Goal: Navigation & Orientation: Find specific page/section

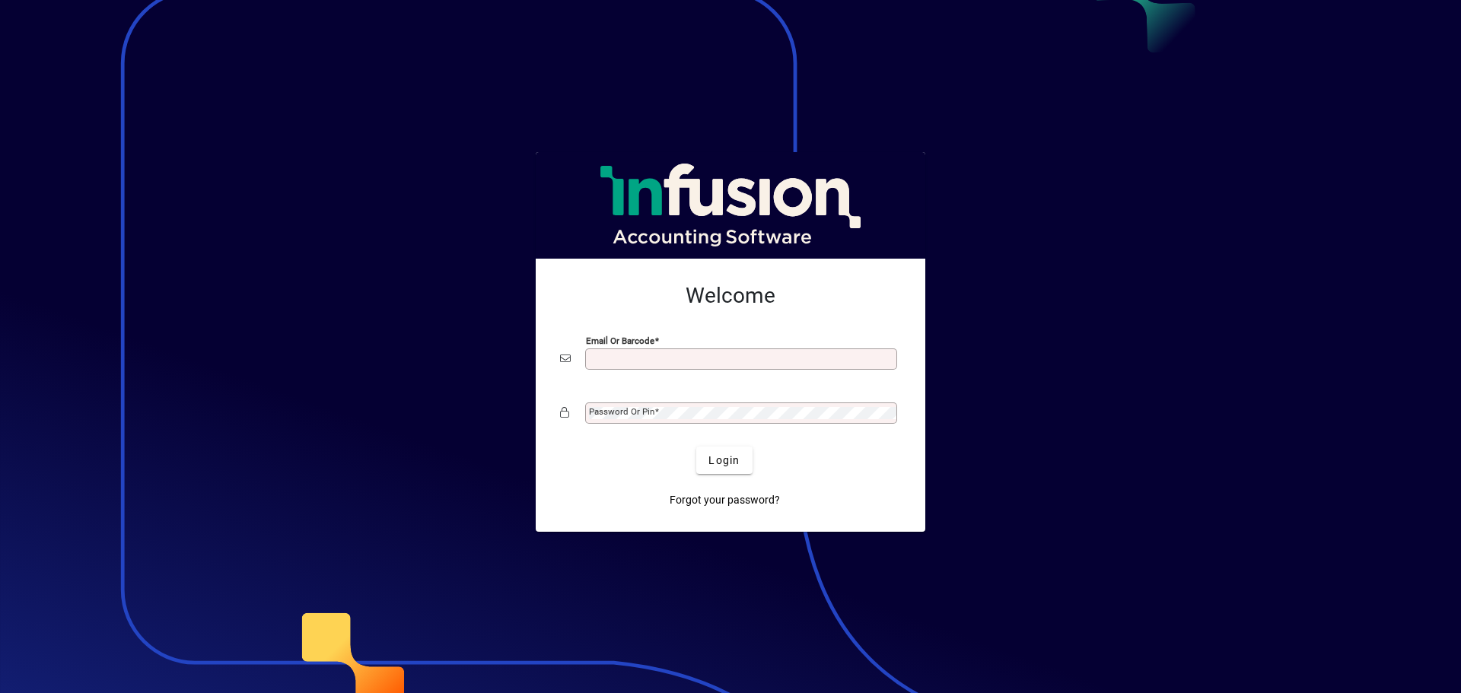
type input "**********"
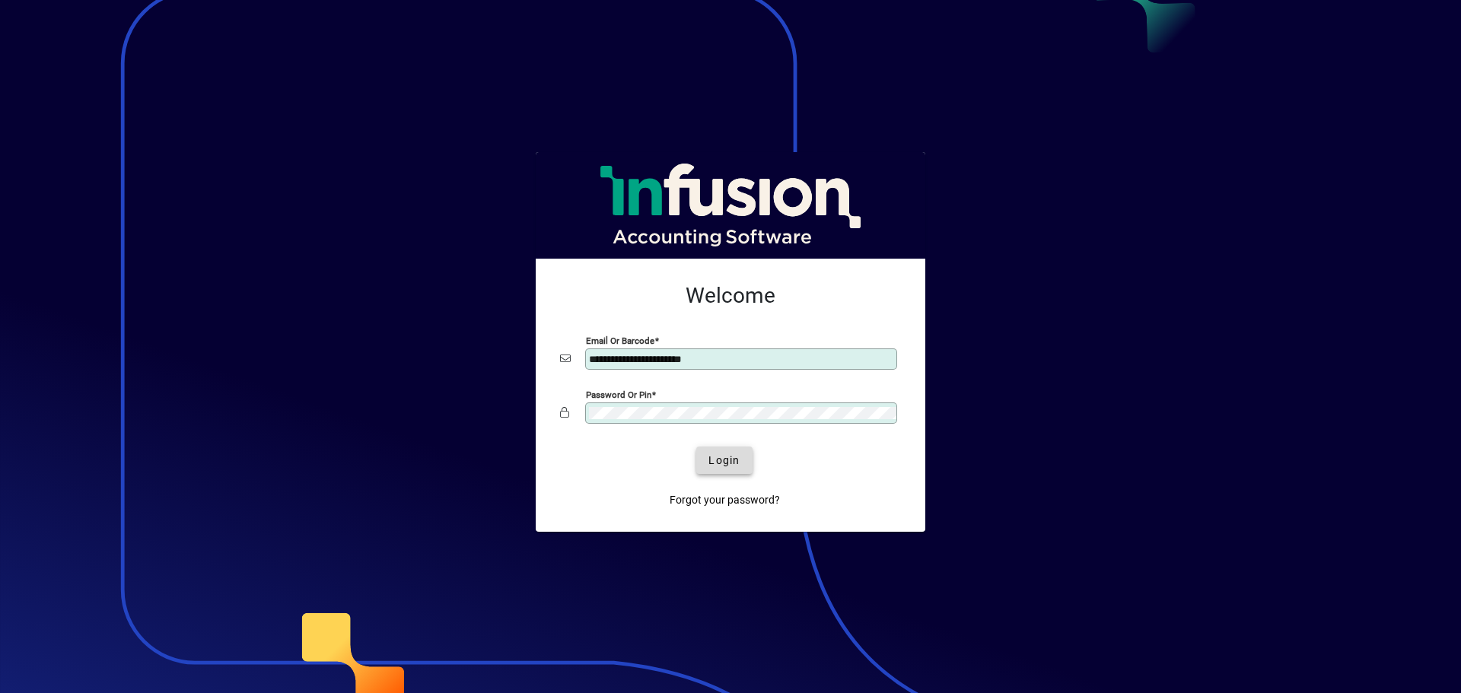
click at [713, 468] on span "Login" at bounding box center [724, 461] width 31 height 16
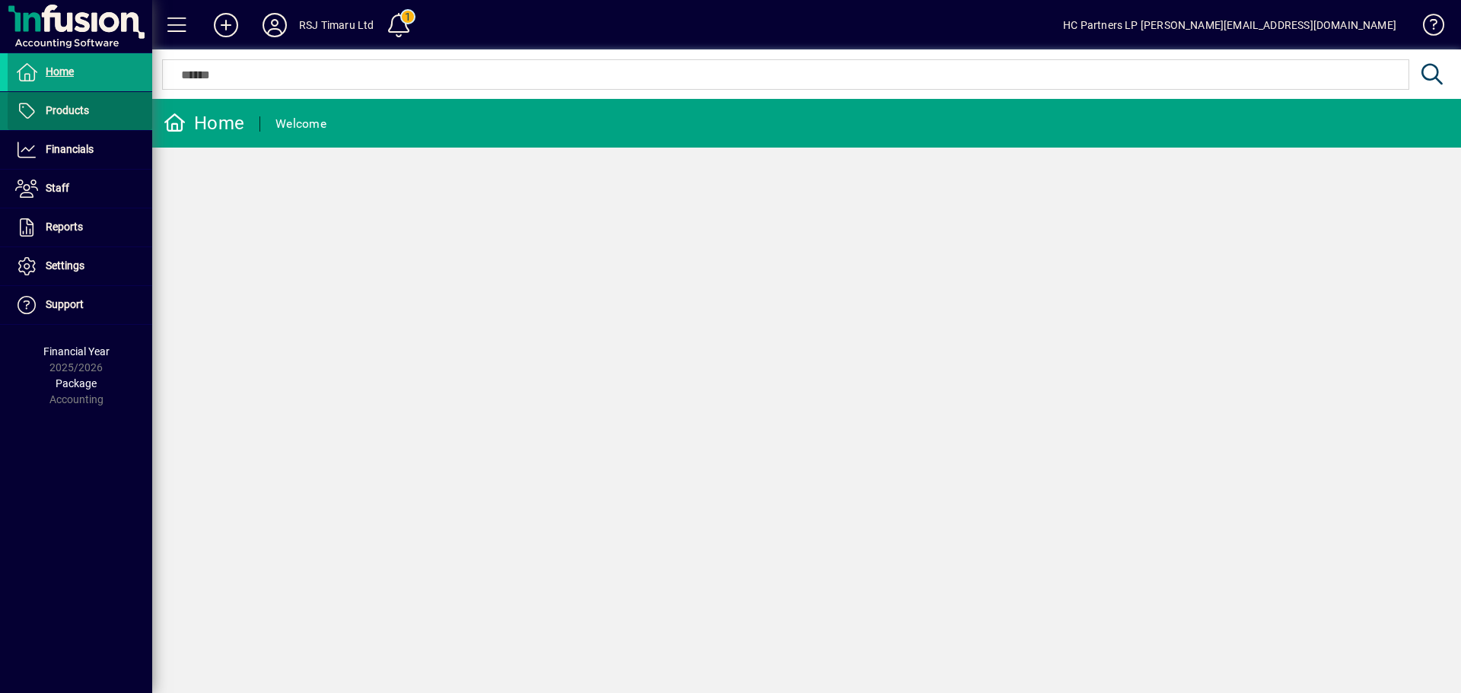
click at [94, 119] on span at bounding box center [80, 111] width 145 height 37
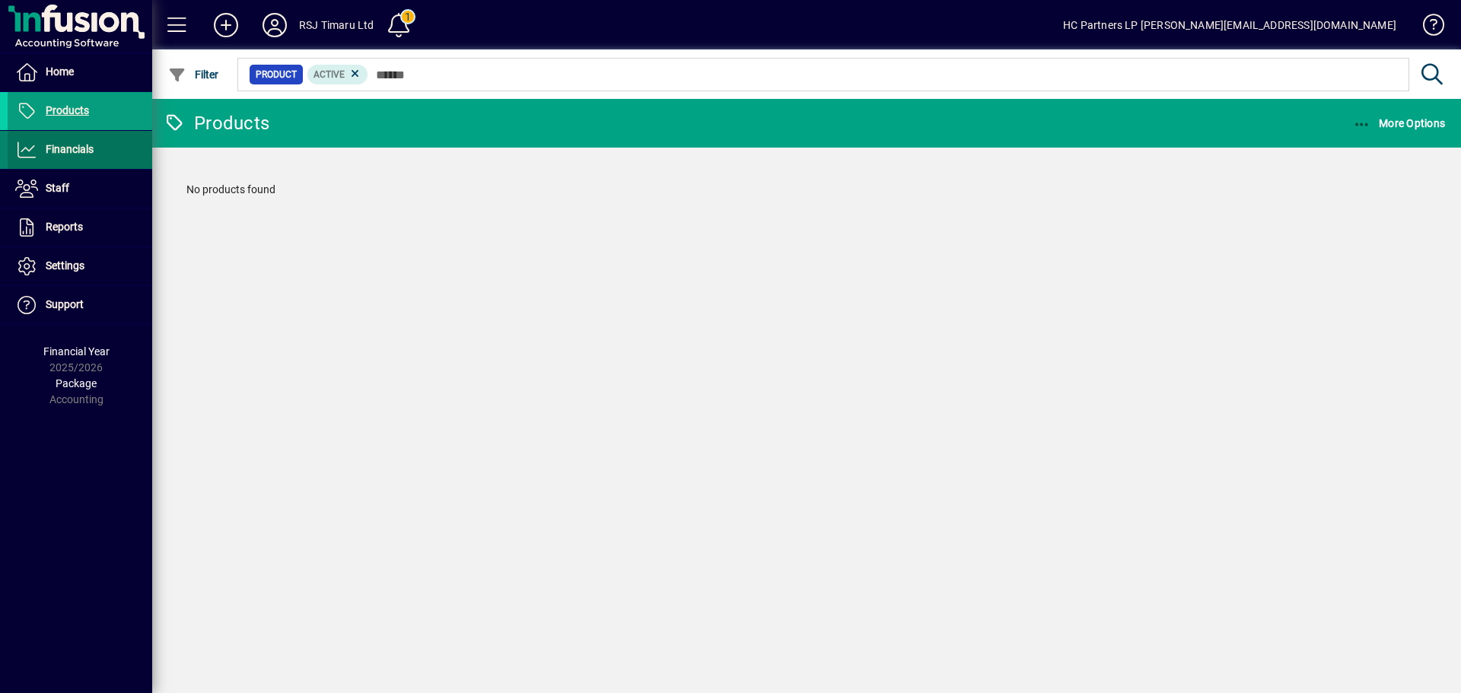
click at [88, 150] on span "Financials" at bounding box center [70, 149] width 48 height 12
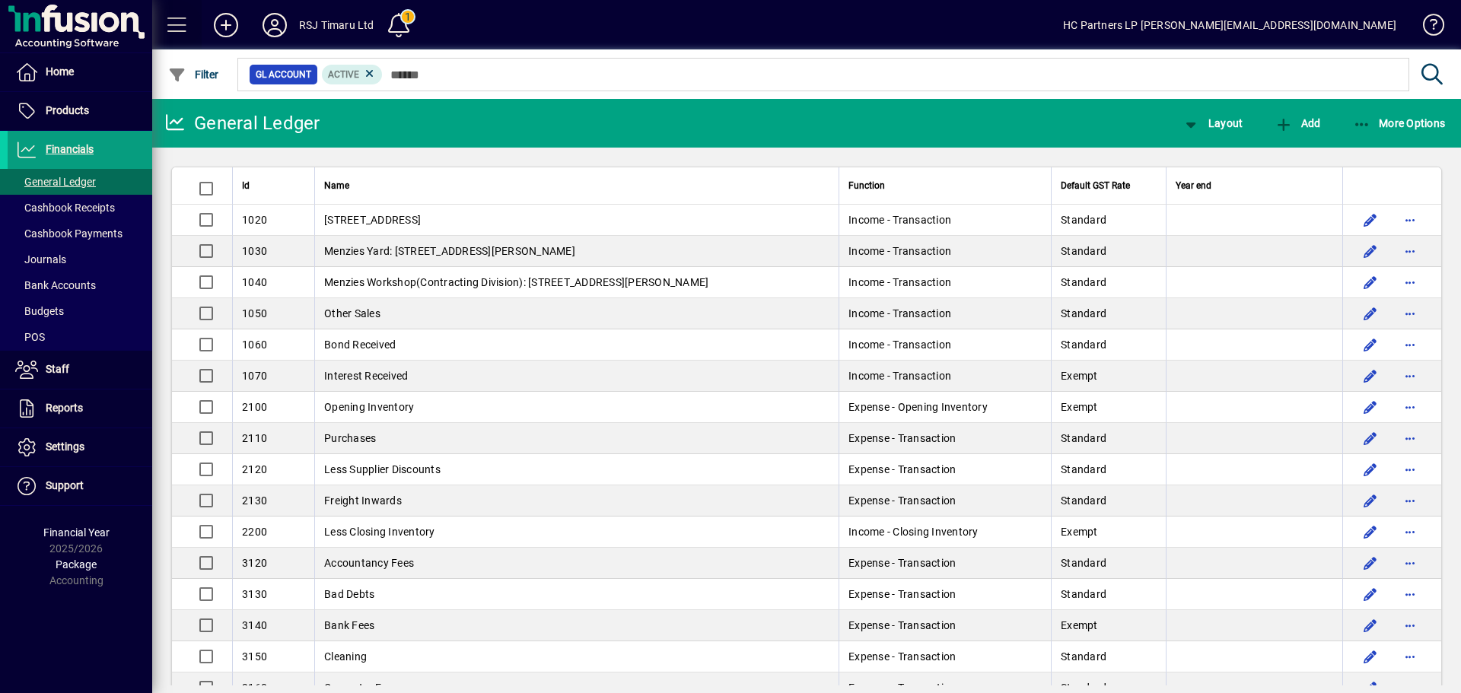
click at [183, 24] on span at bounding box center [177, 25] width 37 height 37
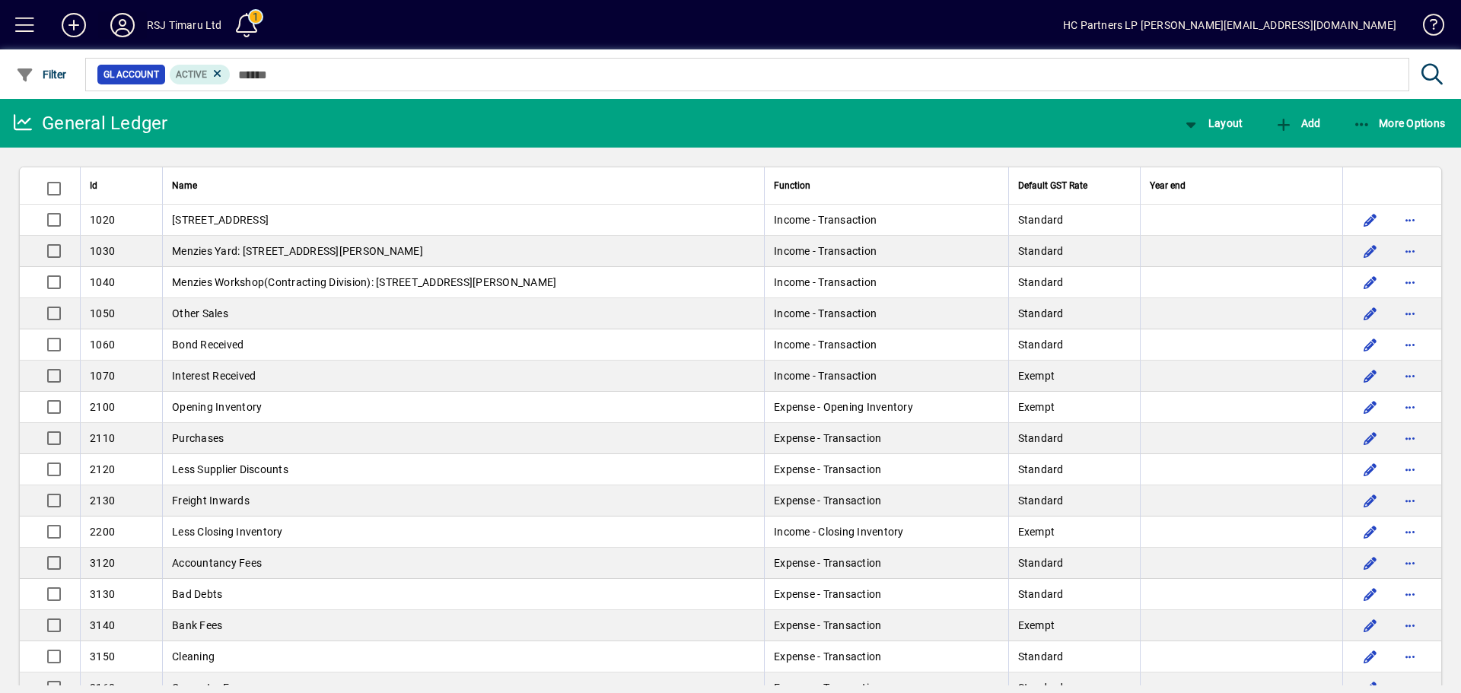
click at [132, 26] on icon at bounding box center [122, 25] width 30 height 24
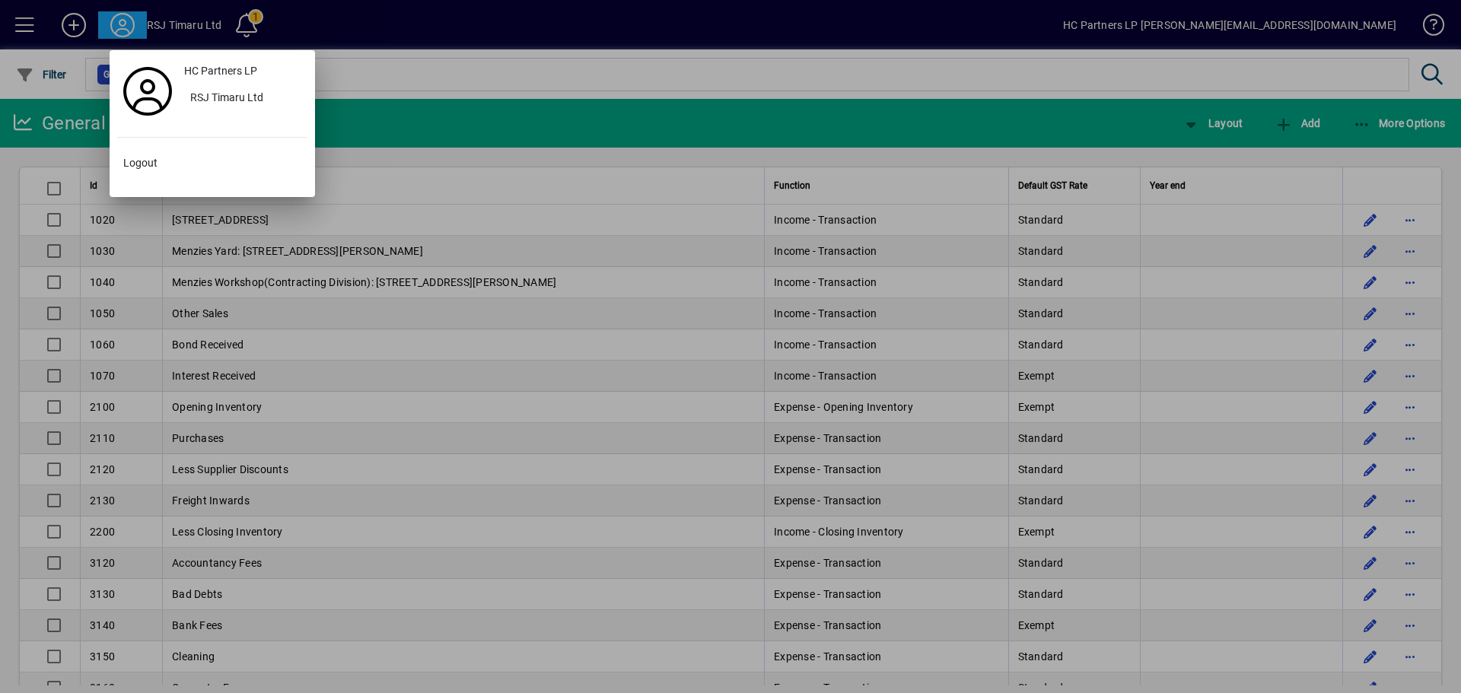
click at [381, 21] on div at bounding box center [730, 346] width 1461 height 693
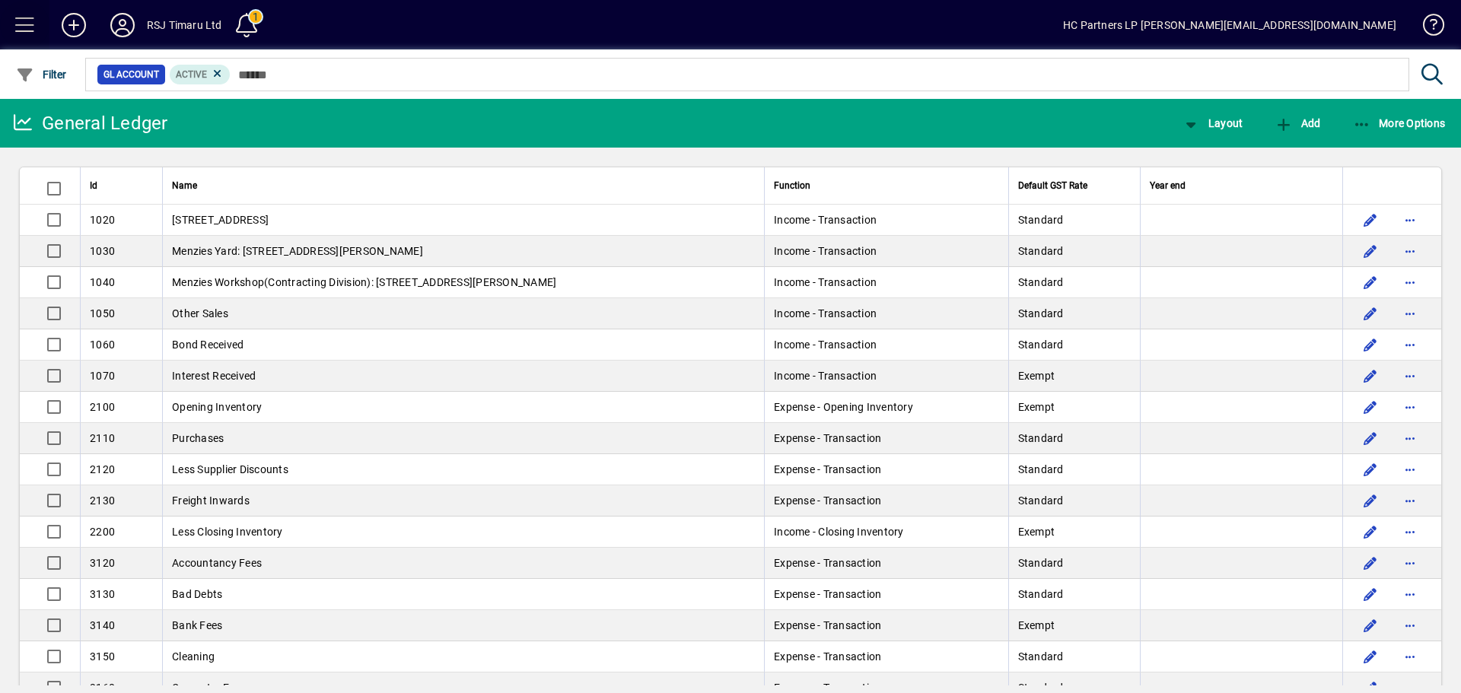
click at [37, 26] on span at bounding box center [25, 25] width 37 height 37
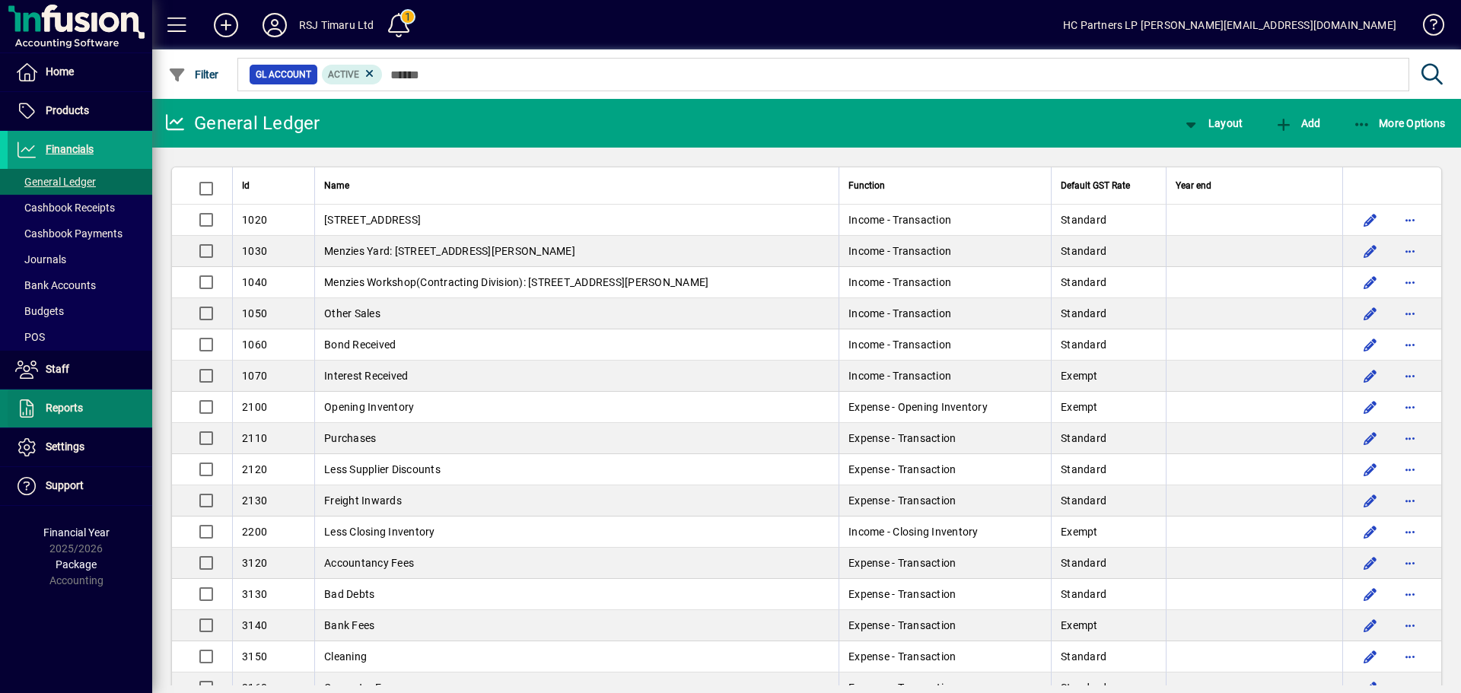
click at [71, 400] on span "Reports" at bounding box center [45, 409] width 75 height 18
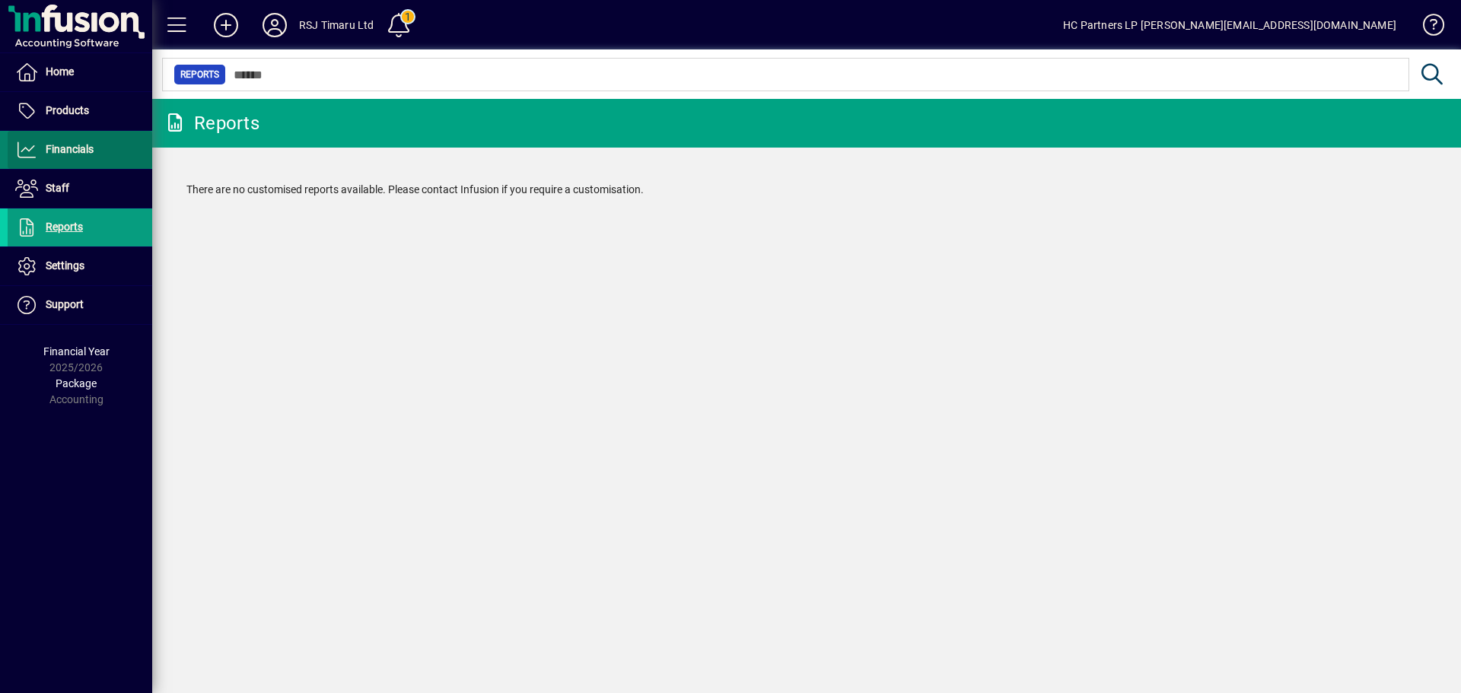
click at [70, 158] on span "Financials" at bounding box center [51, 150] width 86 height 18
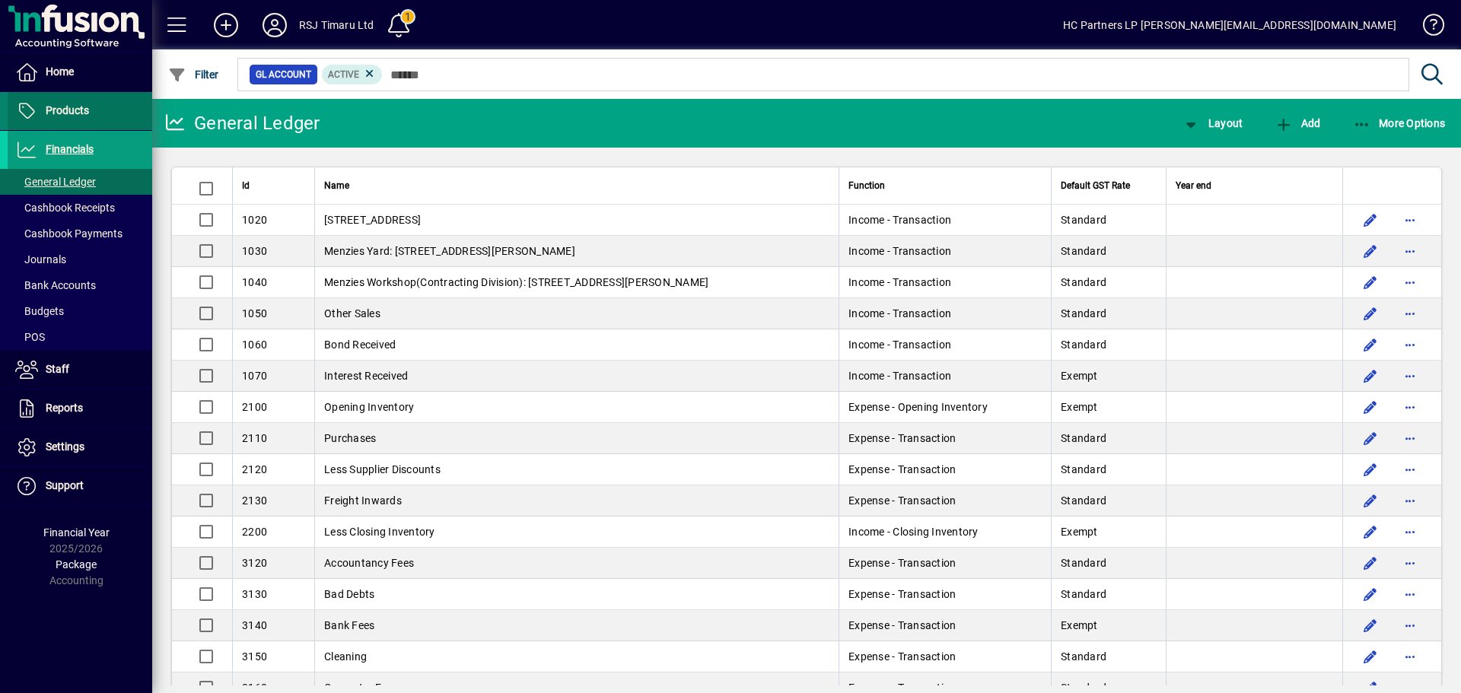
click at [77, 115] on span "Products" at bounding box center [67, 110] width 43 height 12
